Goal: Navigation & Orientation: Find specific page/section

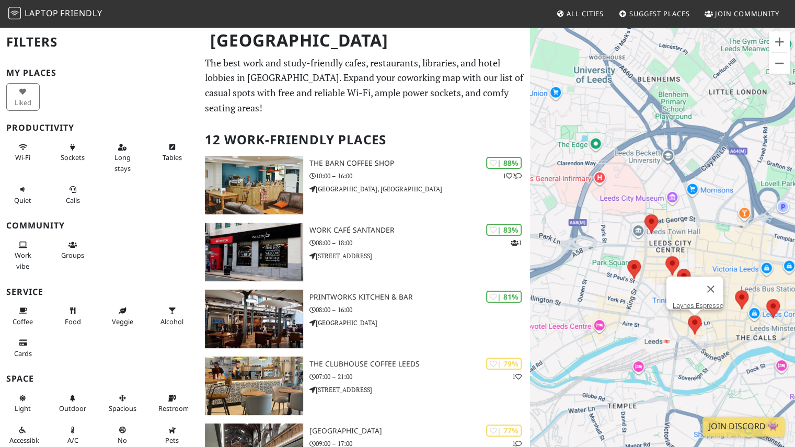
click at [696, 323] on img at bounding box center [694, 325] width 22 height 28
click at [634, 268] on img at bounding box center [634, 269] width 22 height 28
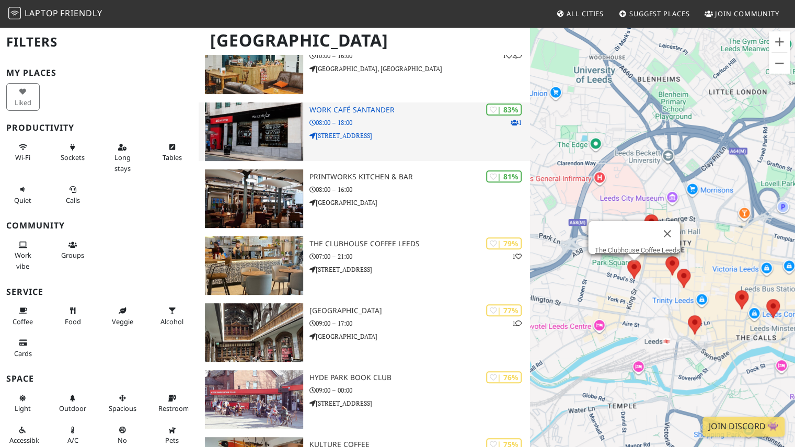
scroll to position [121, 0]
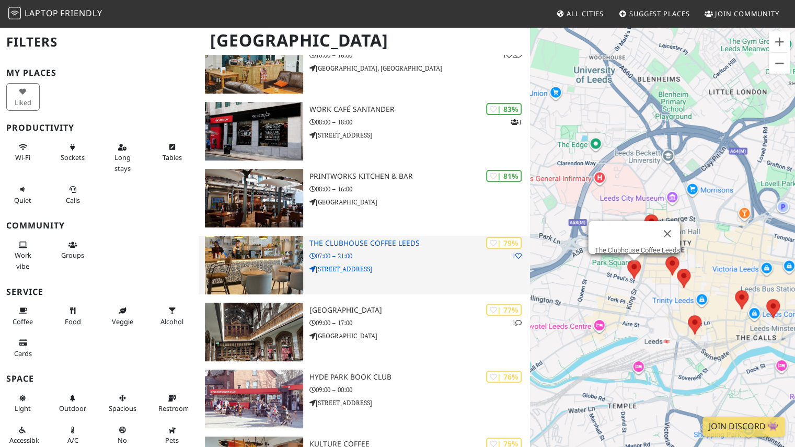
click at [347, 239] on h3 "The Clubhouse Coffee Leeds" at bounding box center [419, 243] width 221 height 9
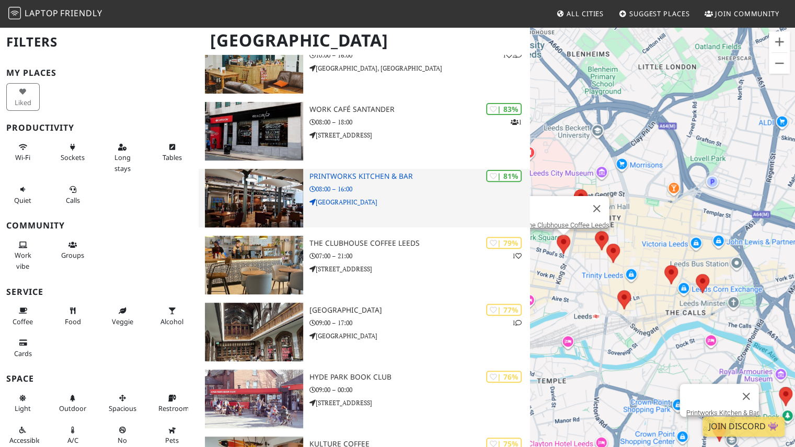
click at [379, 169] on div "| 81% Printworks Kitchen & Bar 08:00 – 16:00 Hunslet Road" at bounding box center [419, 198] width 221 height 59
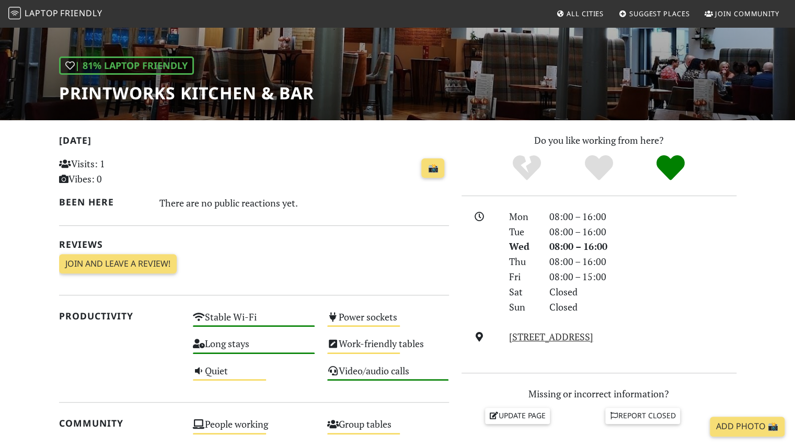
scroll to position [138, 0]
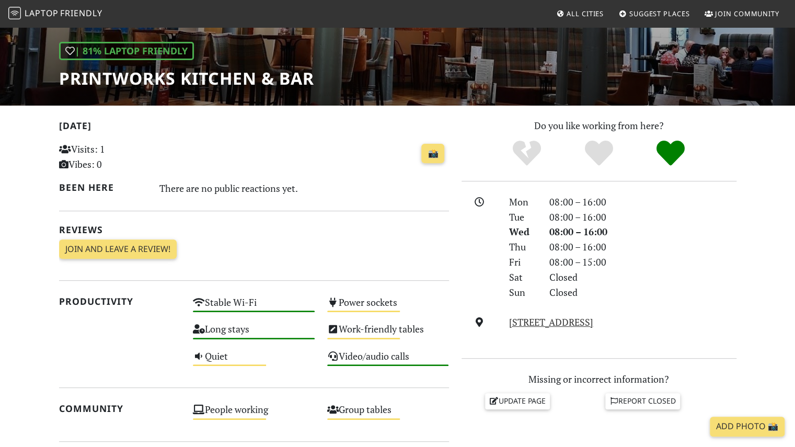
click at [164, 80] on h1 "Printworks Kitchen & Bar" at bounding box center [186, 78] width 255 height 20
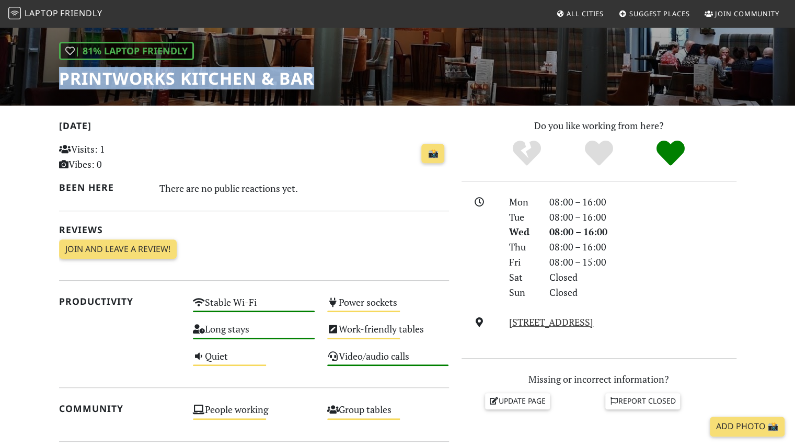
click at [164, 80] on h1 "Printworks Kitchen & Bar" at bounding box center [186, 78] width 255 height 20
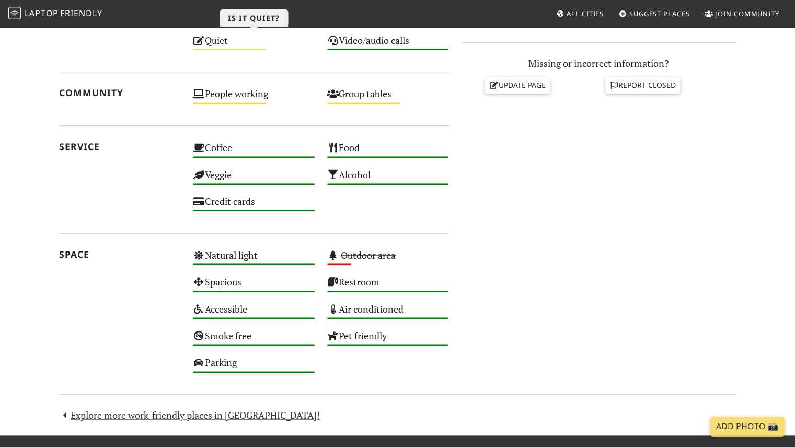
scroll to position [455, 0]
